Goal: Task Accomplishment & Management: Use online tool/utility

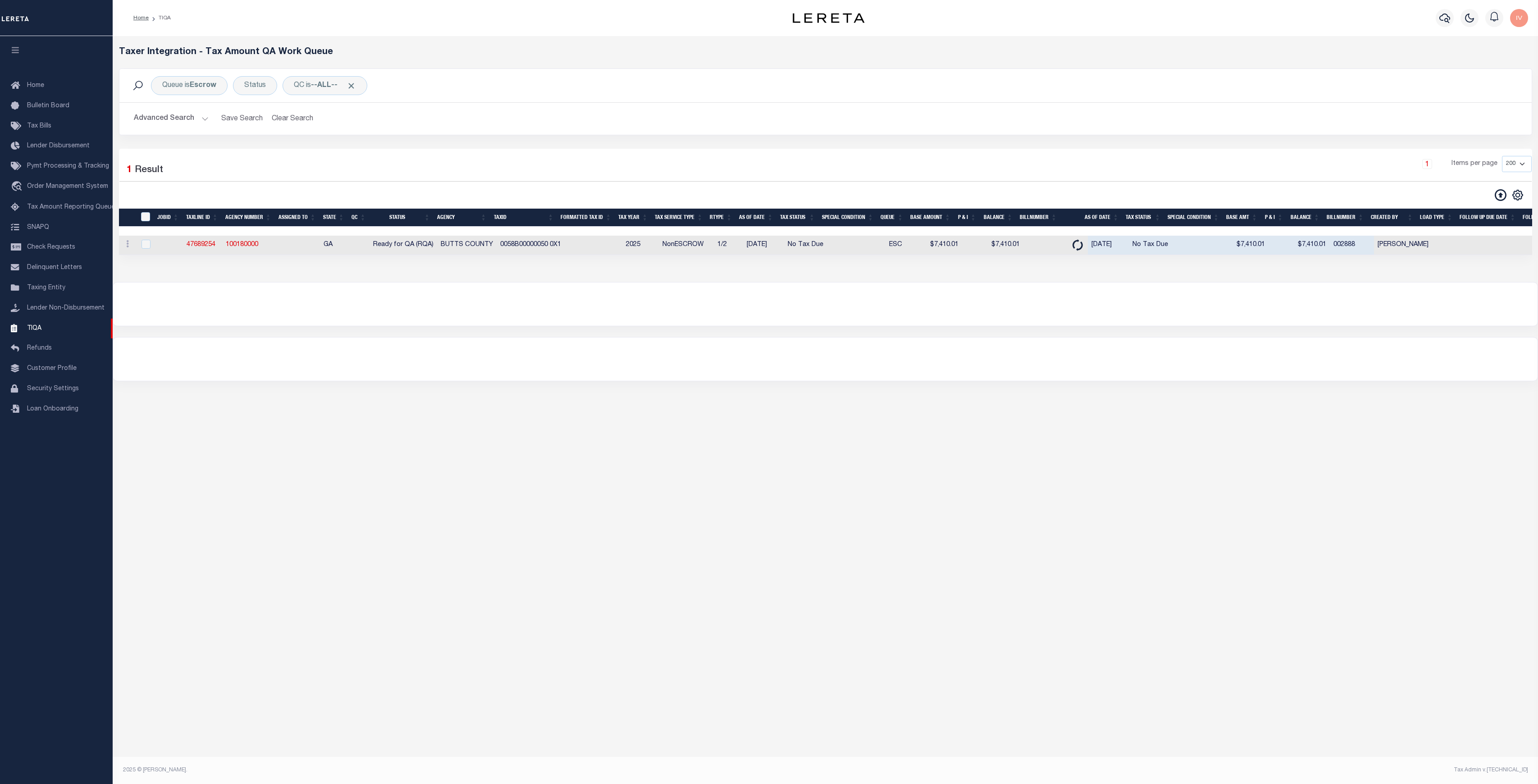
select select "200"
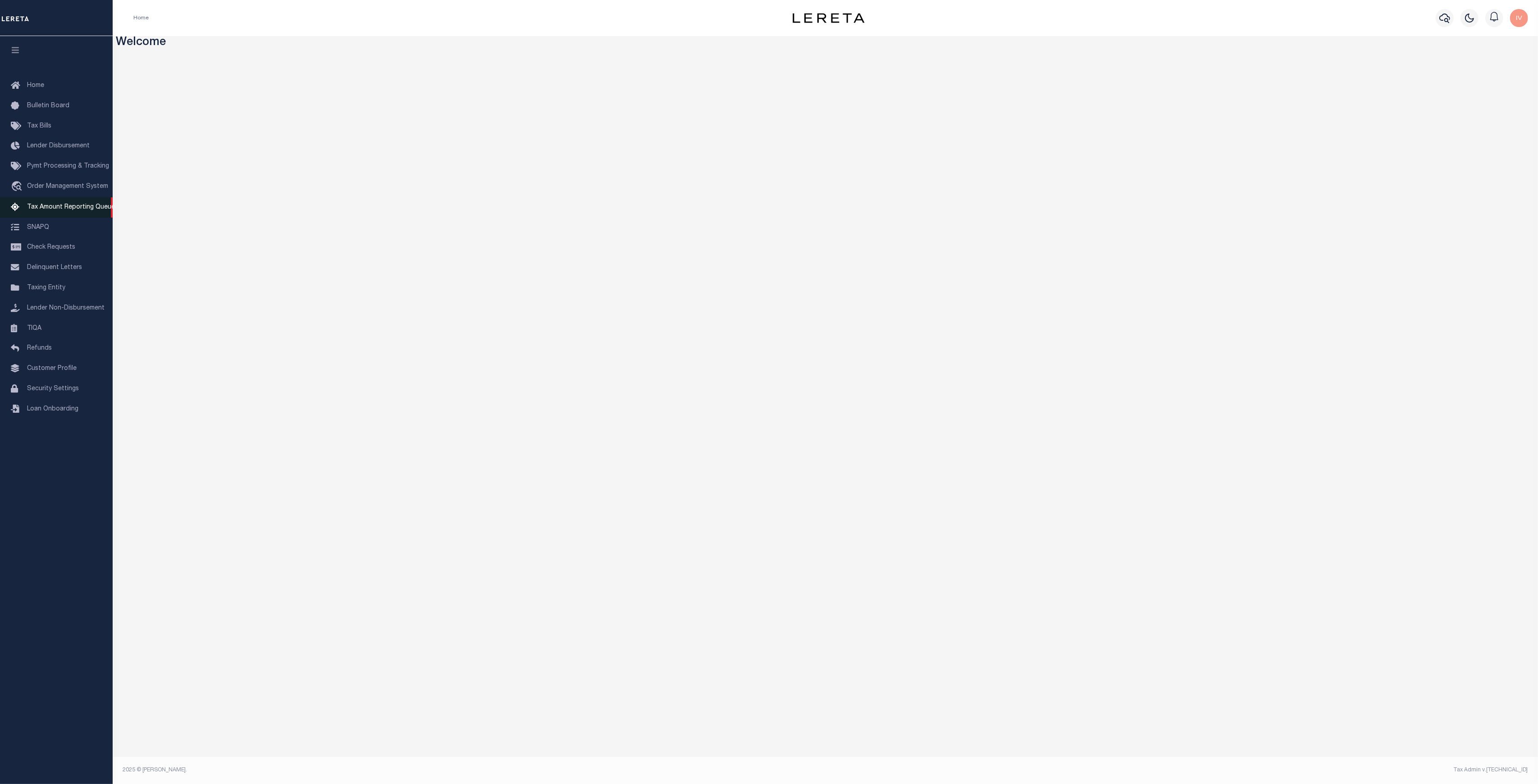
click at [82, 210] on span "Tax Amount Reporting Queue" at bounding box center [70, 207] width 88 height 6
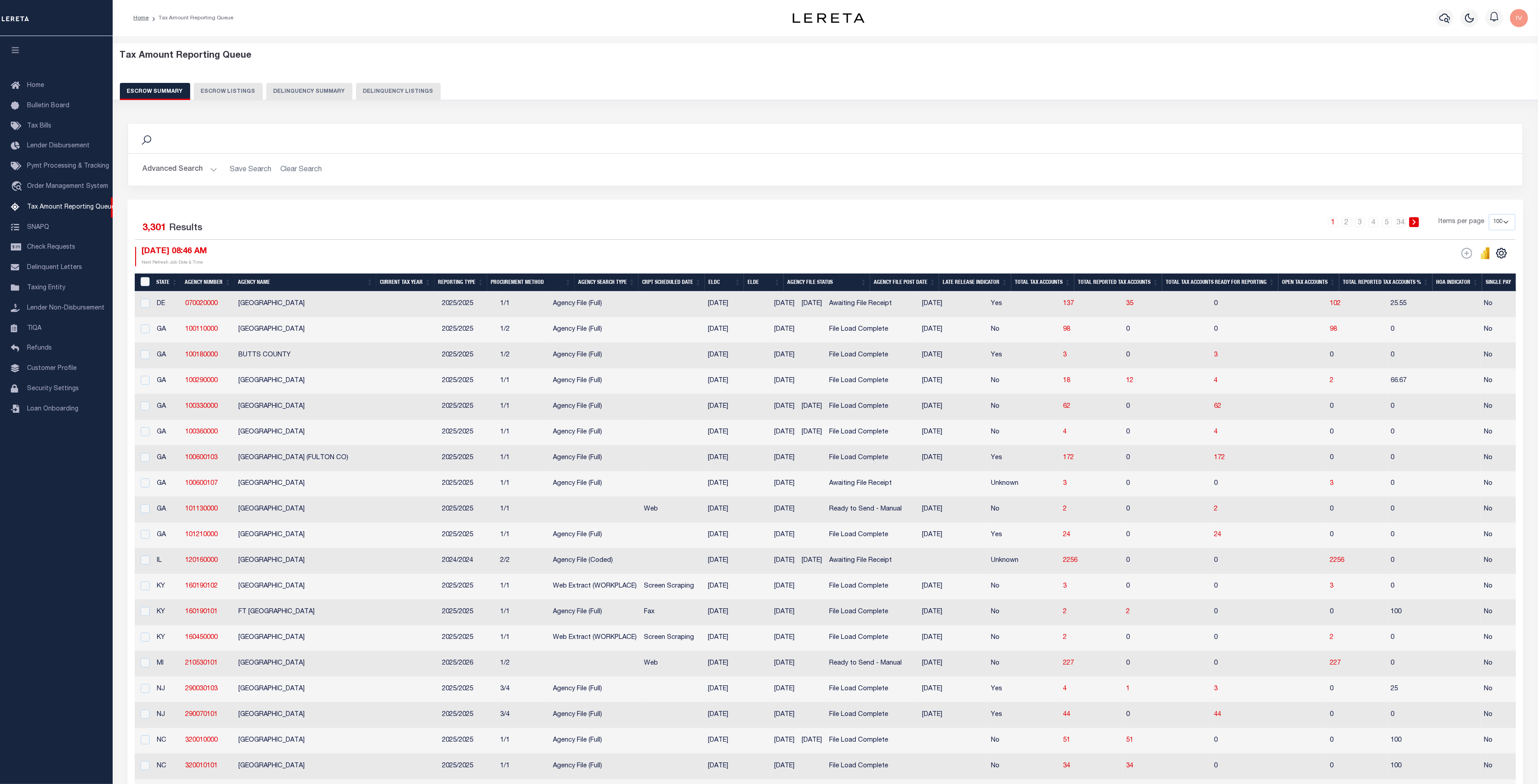
click at [330, 89] on button "Delinquency Summary" at bounding box center [309, 92] width 86 height 17
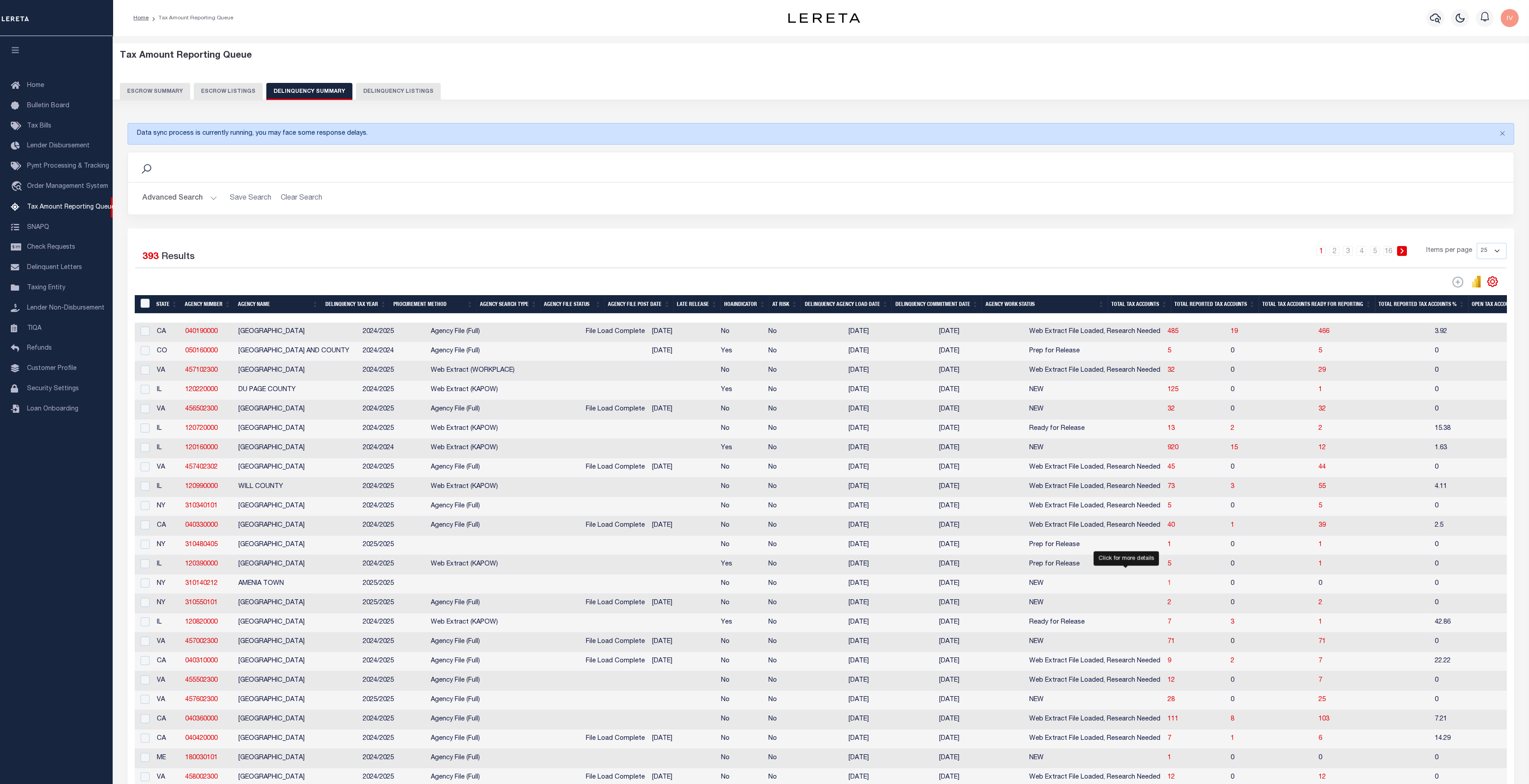
click at [1167, 586] on span "1" at bounding box center [1169, 583] width 4 height 6
select select "100"
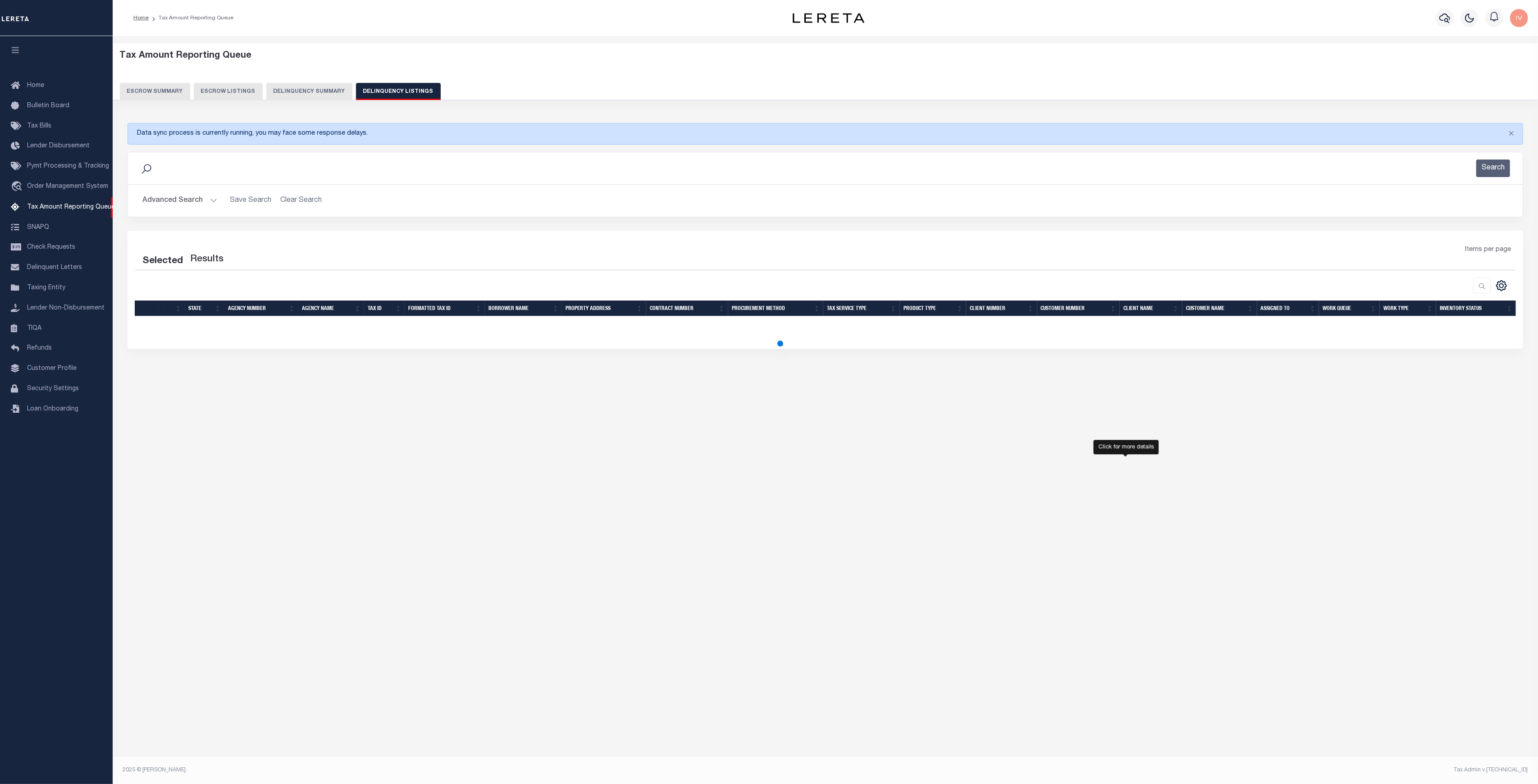
select select "100"
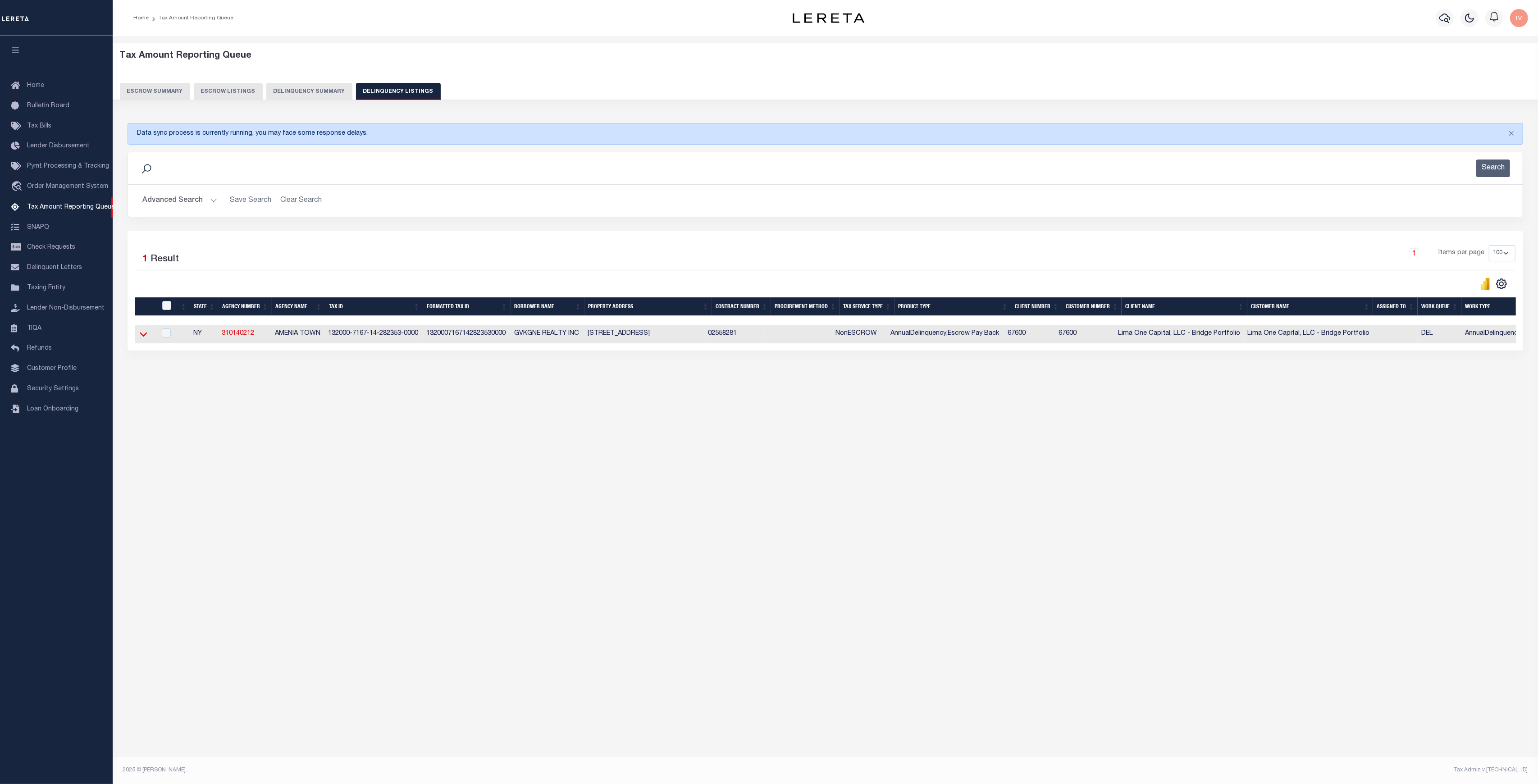
click at [144, 335] on icon at bounding box center [143, 334] width 8 height 9
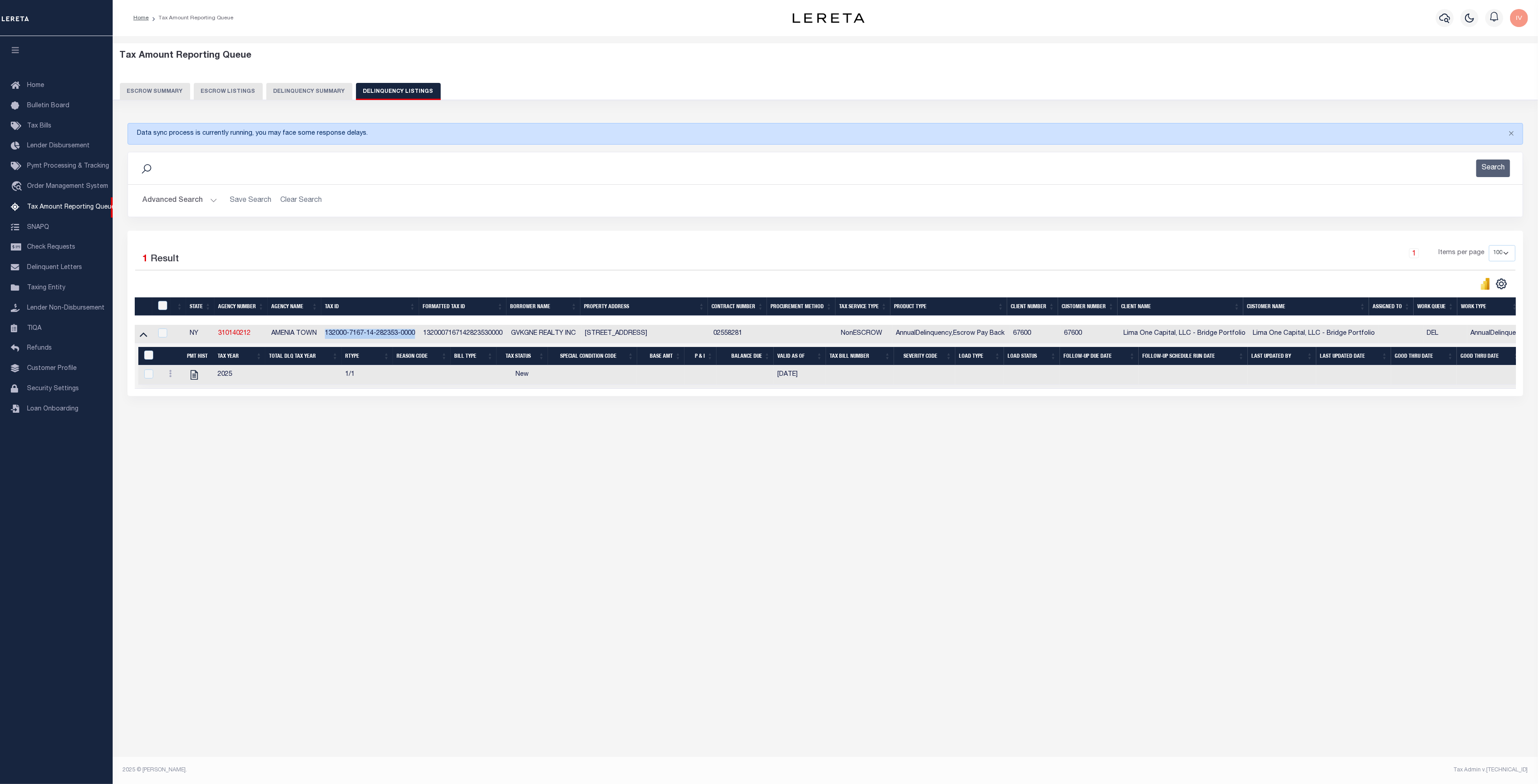
drag, startPoint x: 326, startPoint y: 334, endPoint x: 415, endPoint y: 335, distance: 89.0
click at [415, 335] on td "132000-7167-14-282353-0000" at bounding box center [370, 333] width 98 height 18
checkbox input "true"
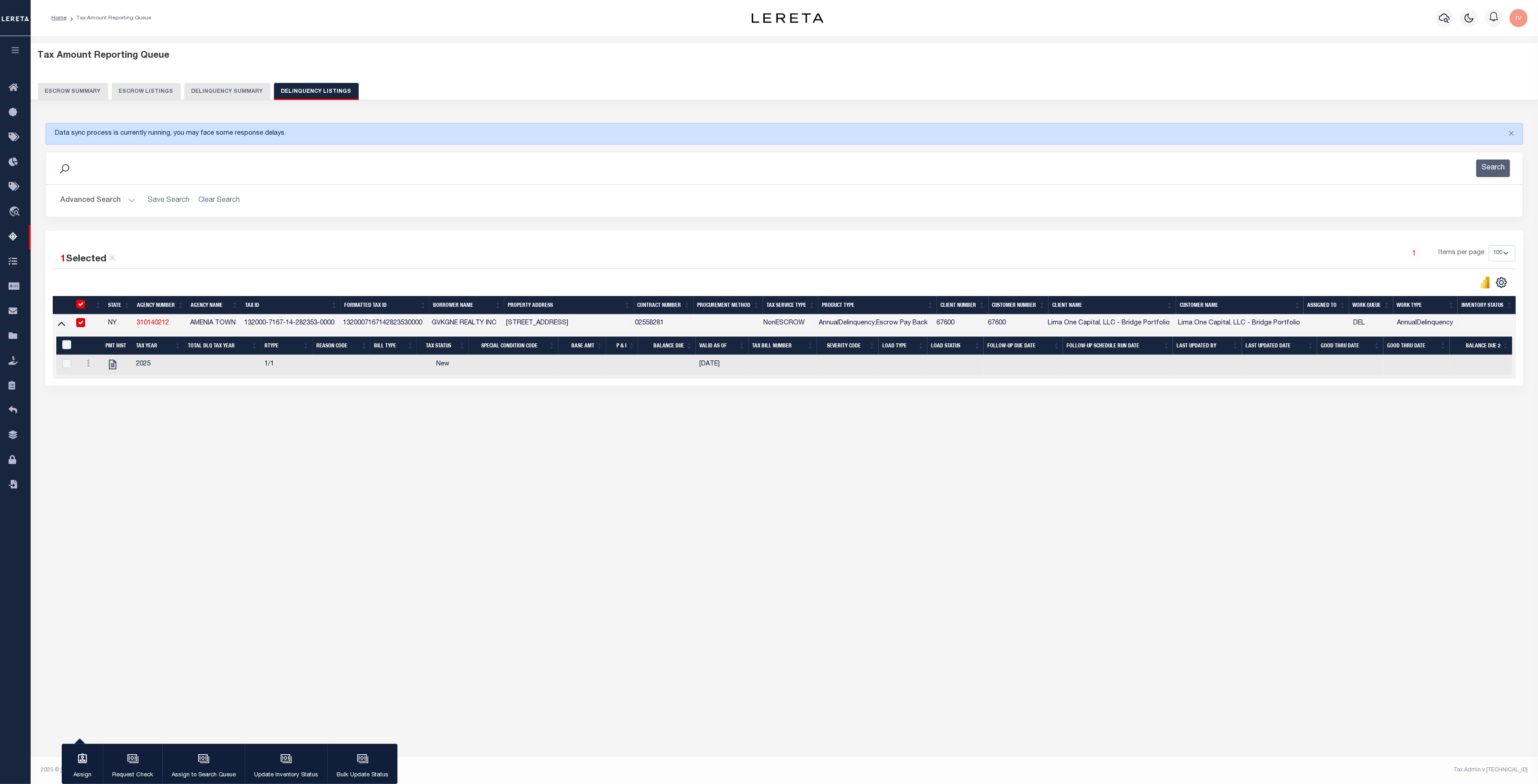
click at [597, 254] on div "1 Items per page 10 25 50 100 500" at bounding box center [968, 257] width 1093 height 24
click at [255, 322] on td "132000-7167-14-282353-0000" at bounding box center [290, 323] width 99 height 18
checkbox input "false"
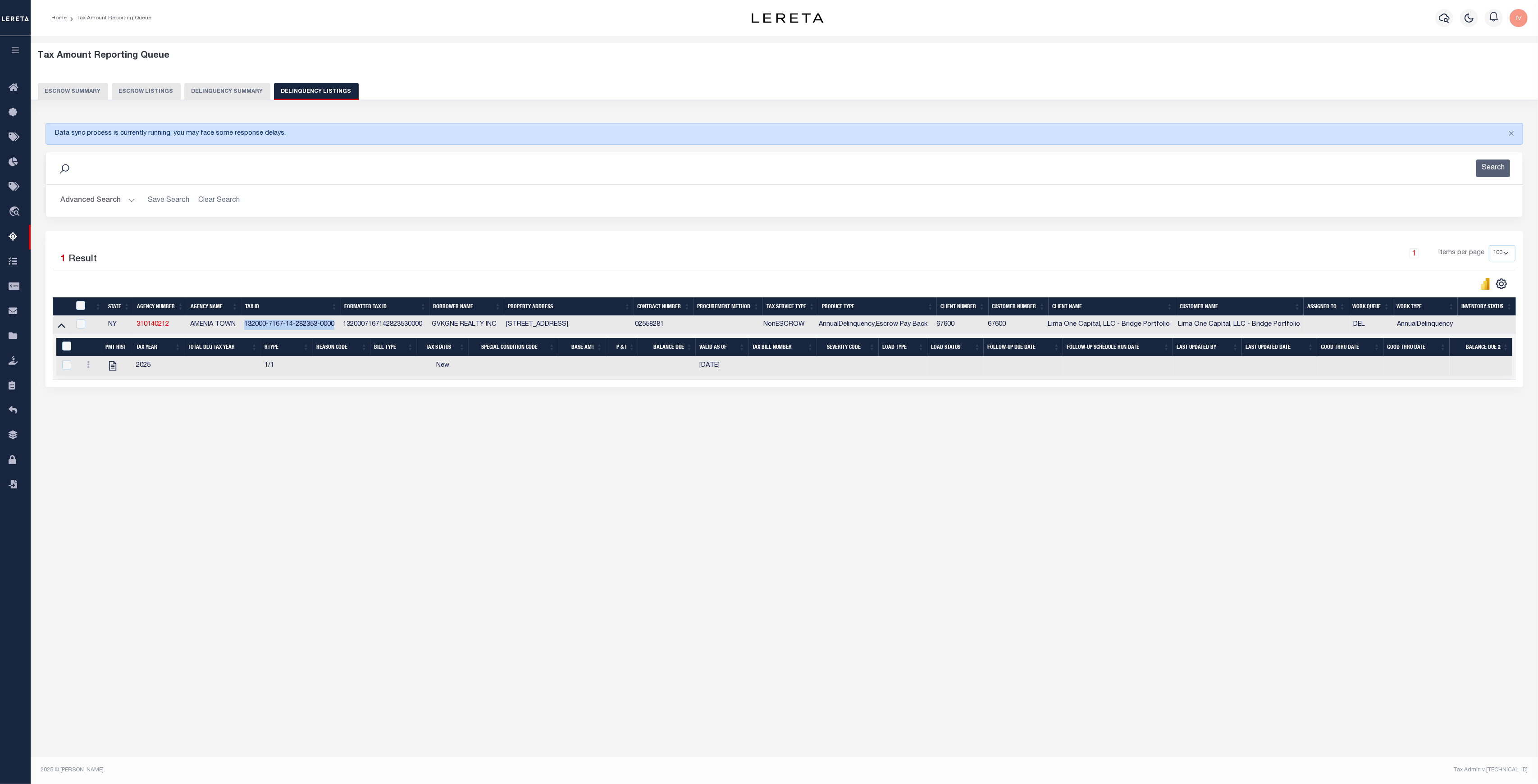
drag, startPoint x: 255, startPoint y: 322, endPoint x: 328, endPoint y: 320, distance: 73.0
click at [328, 320] on td "132000-7167-14-282353-0000" at bounding box center [290, 324] width 99 height 18
checkbox input "true"
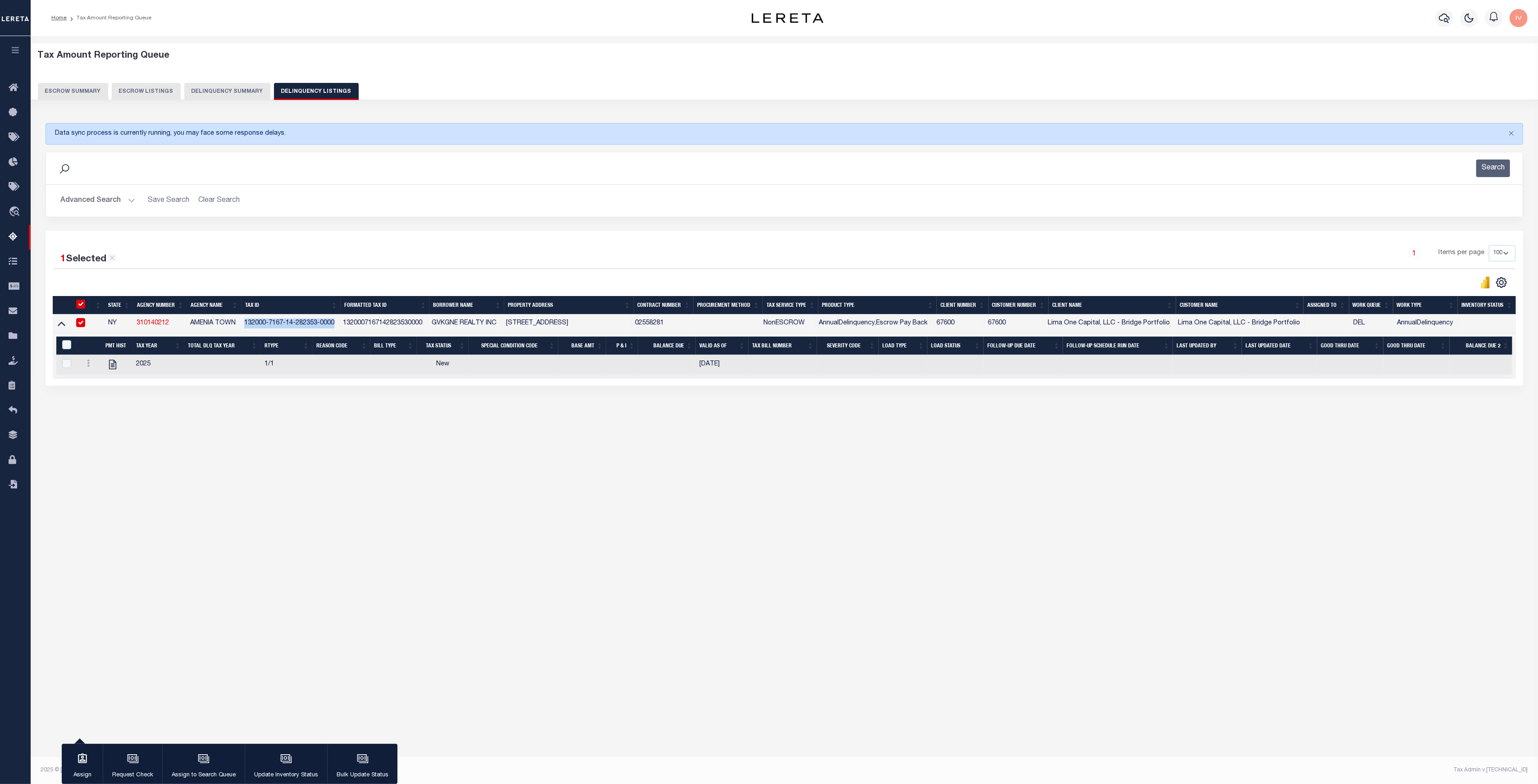
copy td "132000-7167-14-282353-0000"
click at [301, 415] on div "Tax Amount Reporting Queue Escrow Summary Escrow Listings In" at bounding box center [784, 242] width 1502 height 395
click at [571, 600] on div "Tax Amount Reporting Queue Escrow Summary Escrow Listings In" at bounding box center [784, 389] width 1507 height 706
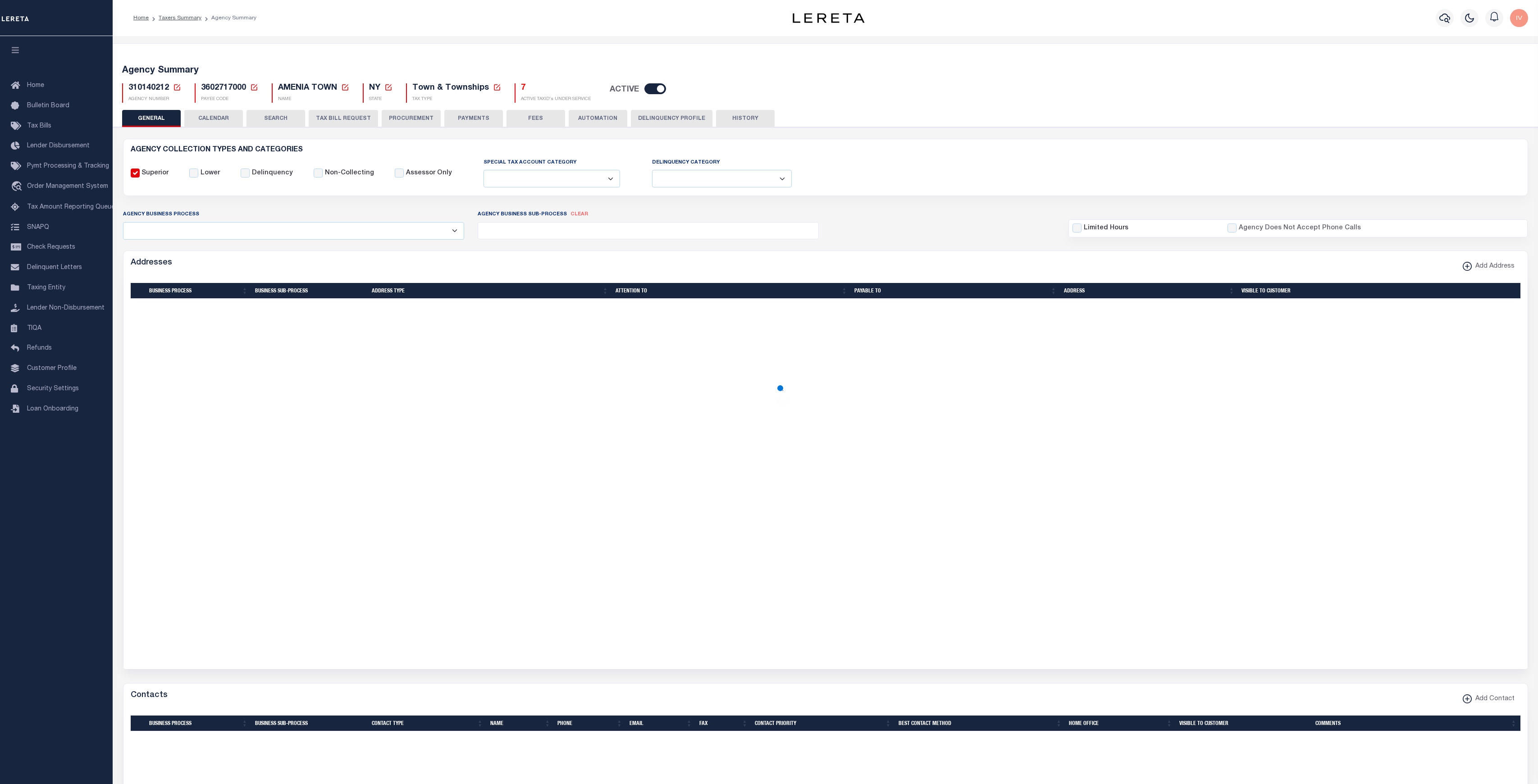
select select
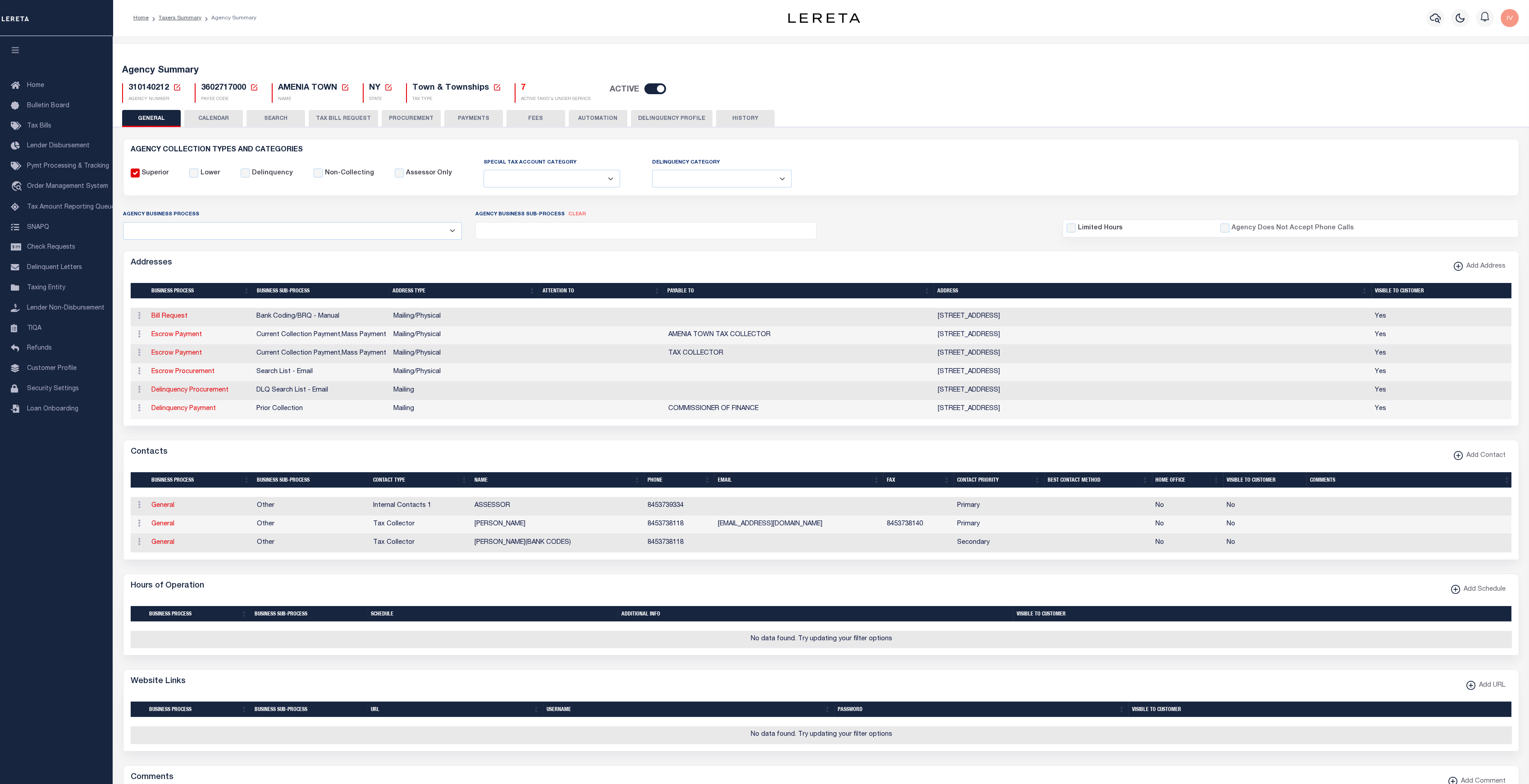
click at [222, 87] on span "3602717000" at bounding box center [223, 88] width 45 height 8
copy span "3602717000"
